Goal: Task Accomplishment & Management: Manage account settings

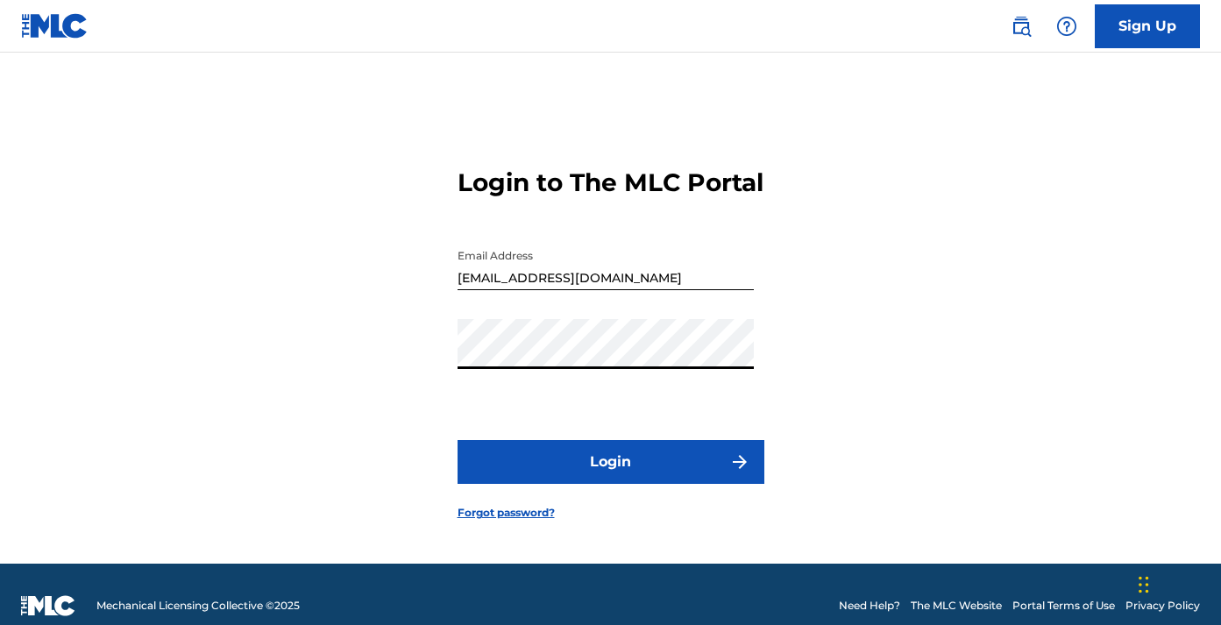
click at [610, 478] on button "Login" at bounding box center [610, 462] width 307 height 44
click at [703, 504] on form "Login to The MLC Portal Email Address [EMAIL_ADDRESS][DOMAIN_NAME] Password Log…" at bounding box center [610, 329] width 307 height 467
click at [703, 479] on button "Login" at bounding box center [610, 462] width 307 height 44
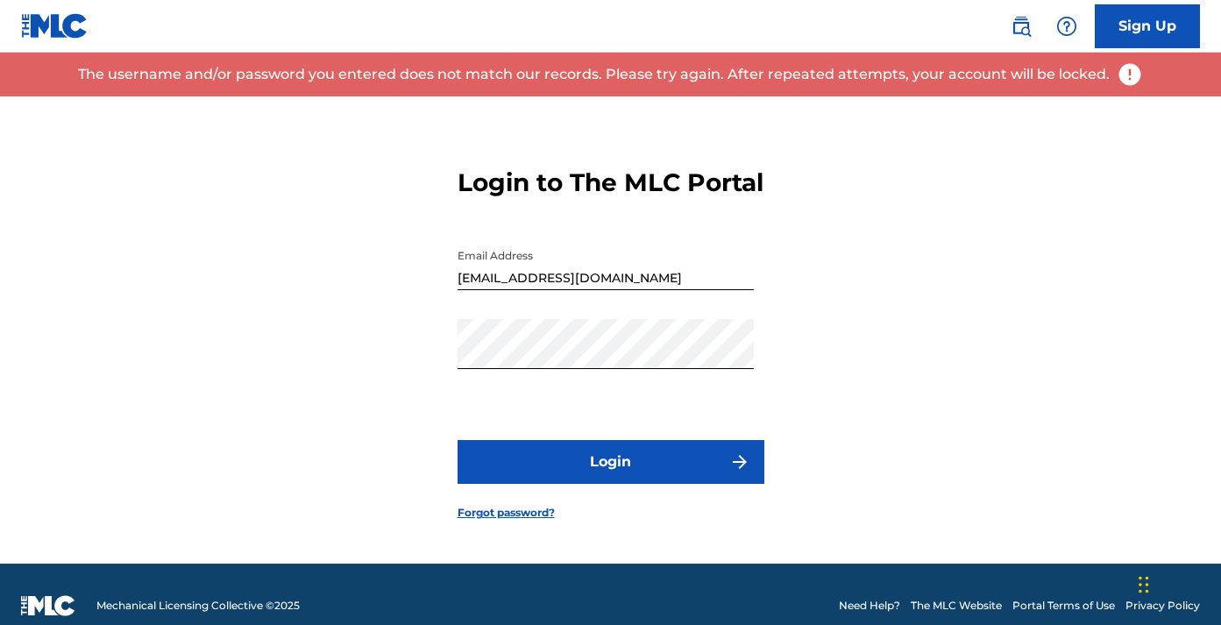
click at [697, 290] on input "[EMAIL_ADDRESS][DOMAIN_NAME]" at bounding box center [605, 265] width 296 height 50
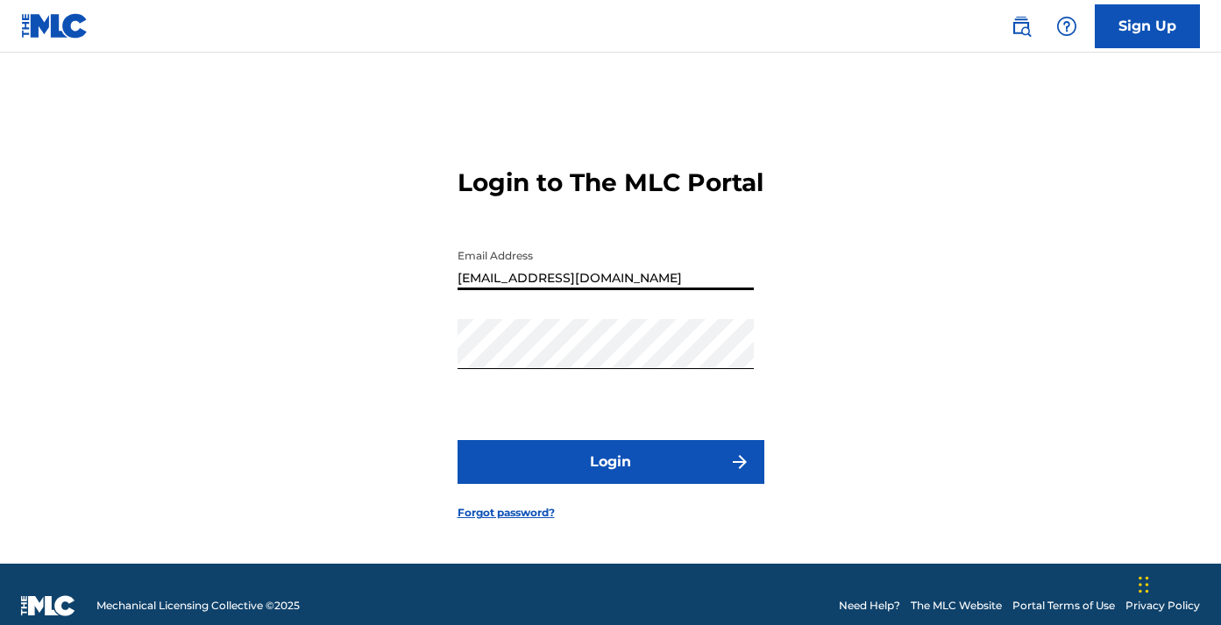
type input "[EMAIL_ADDRESS][DOMAIN_NAME]"
click at [610, 478] on button "Login" at bounding box center [610, 462] width 307 height 44
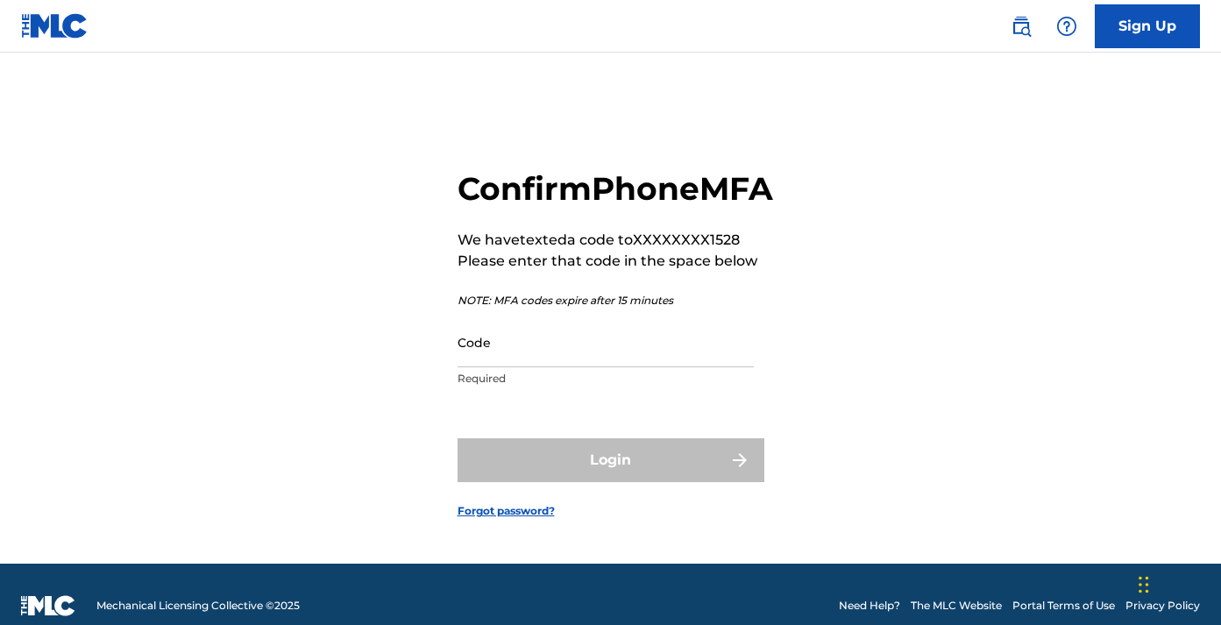
click at [674, 366] on input "Code" at bounding box center [605, 342] width 296 height 50
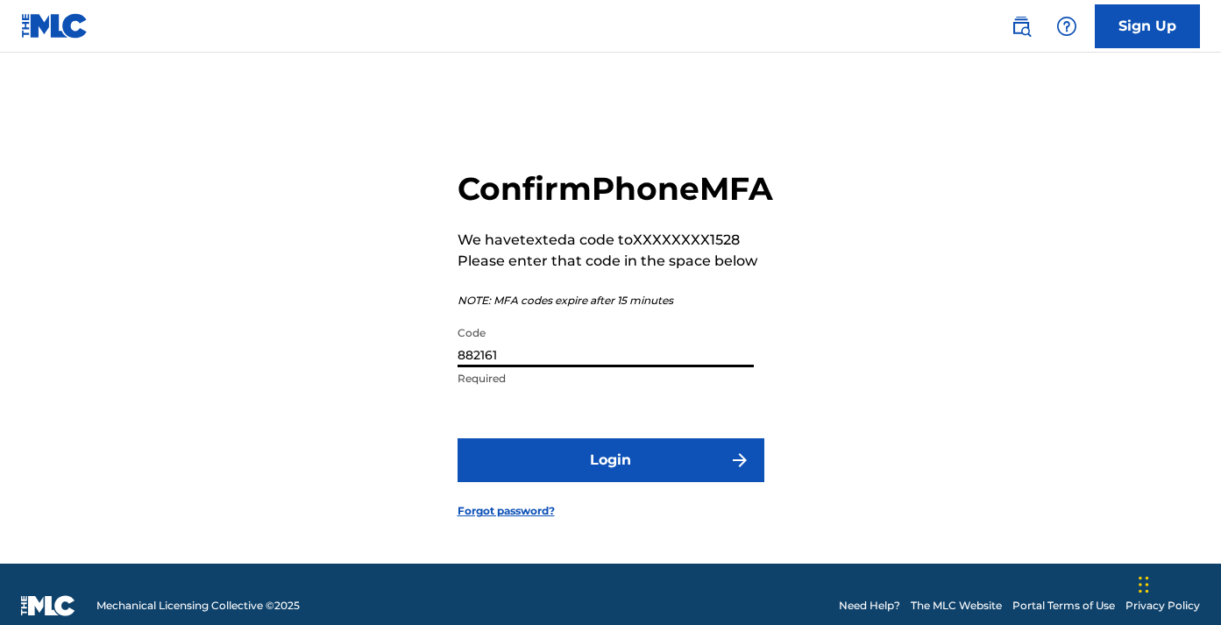
type input "882161"
click at [694, 482] on button "Login" at bounding box center [610, 460] width 307 height 44
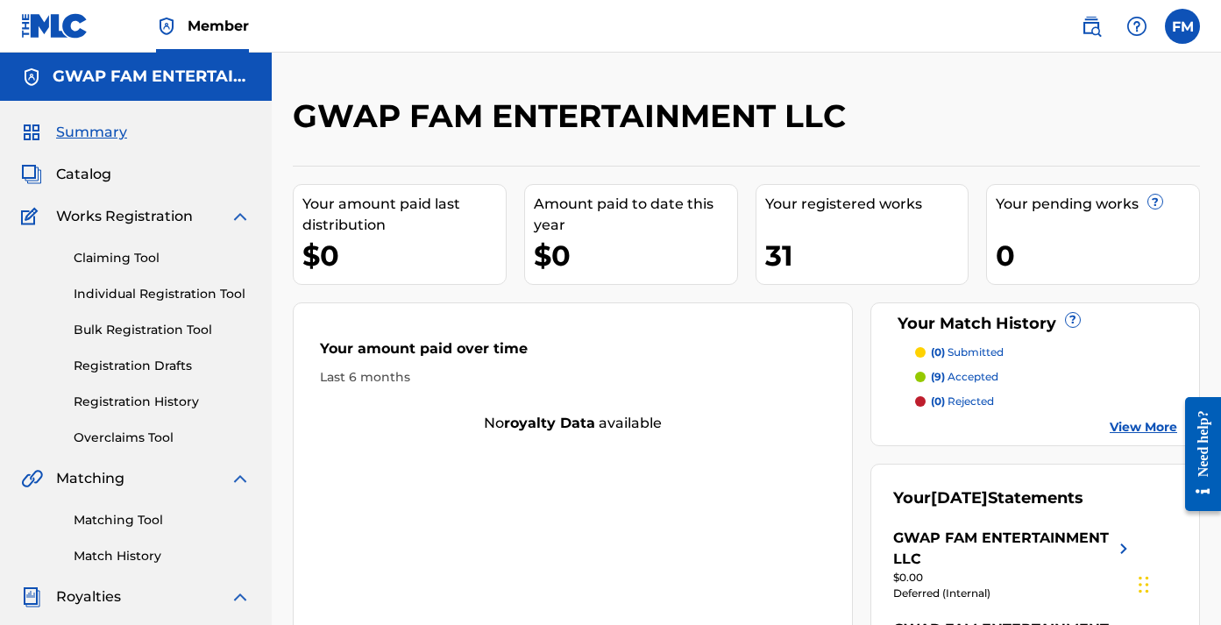
click at [102, 173] on span "Catalog" at bounding box center [83, 174] width 55 height 21
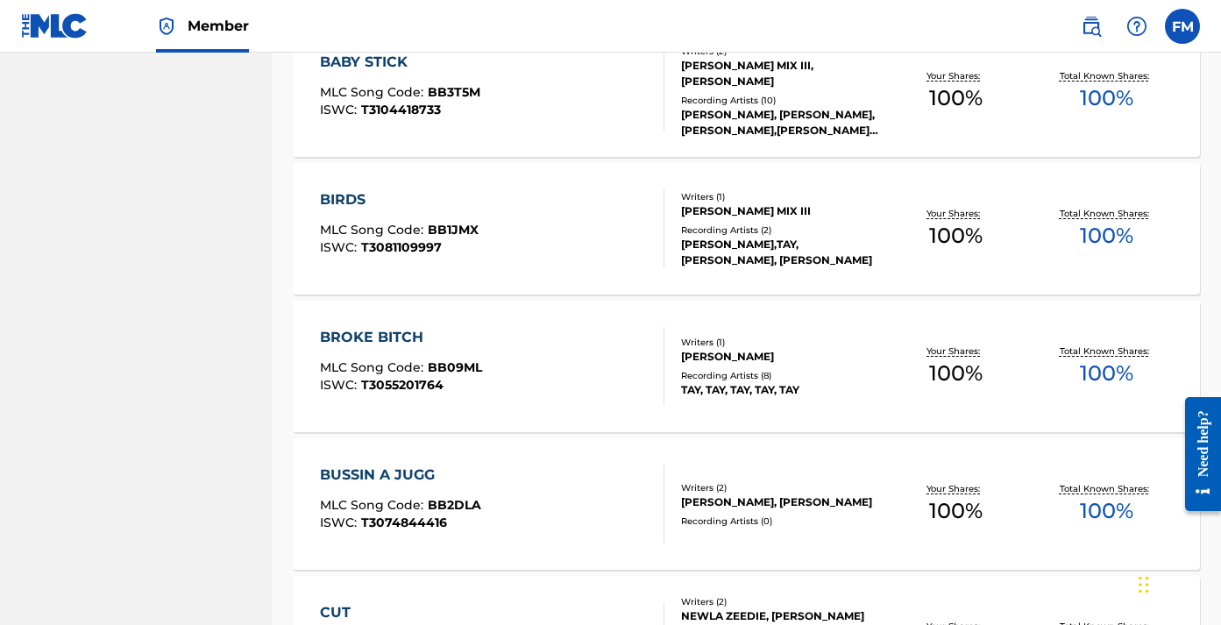
scroll to position [998, 0]
